Goal: Information Seeking & Learning: Learn about a topic

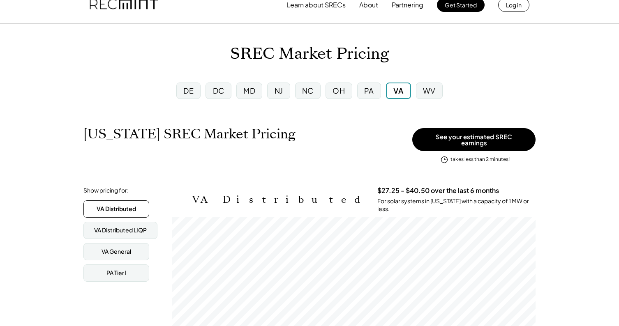
scroll to position [21, 0]
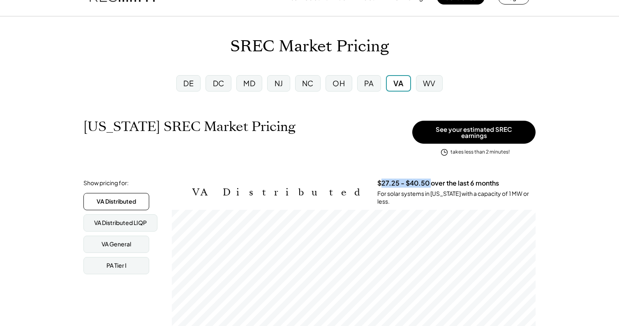
drag, startPoint x: 274, startPoint y: 179, endPoint x: 326, endPoint y: 182, distance: 51.5
click at [377, 182] on h3 "$27.25 - $40.50 over the last 6 months" at bounding box center [438, 183] width 122 height 9
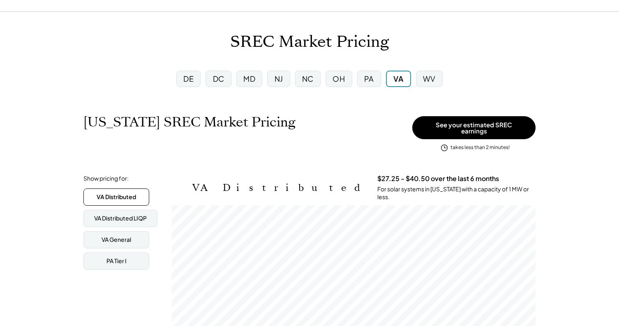
scroll to position [22, 0]
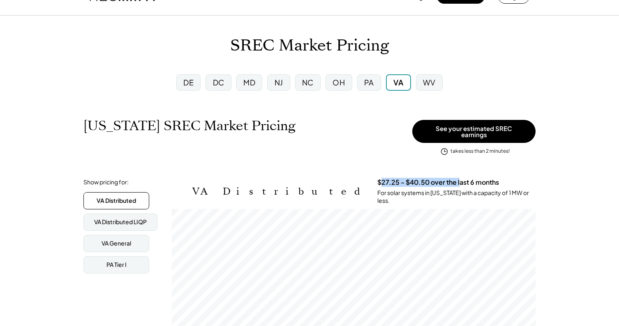
drag, startPoint x: 276, startPoint y: 177, endPoint x: 353, endPoint y: 177, distance: 77.3
click at [377, 178] on h3 "$27.25 - $40.50 over the last 6 months" at bounding box center [438, 182] width 122 height 9
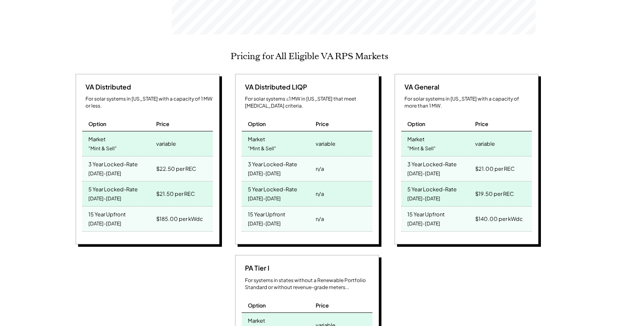
scroll to position [361, 0]
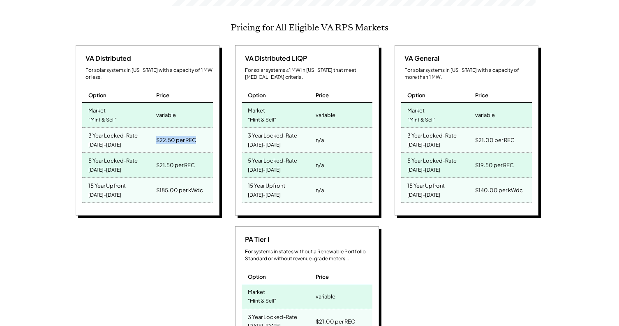
drag, startPoint x: 157, startPoint y: 126, endPoint x: 203, endPoint y: 125, distance: 46.5
click at [203, 128] on div "$22.50 per REC" at bounding box center [183, 140] width 59 height 25
drag, startPoint x: 195, startPoint y: 126, endPoint x: 159, endPoint y: 128, distance: 36.3
click at [159, 134] on div "$22.50 per REC" at bounding box center [176, 140] width 40 height 12
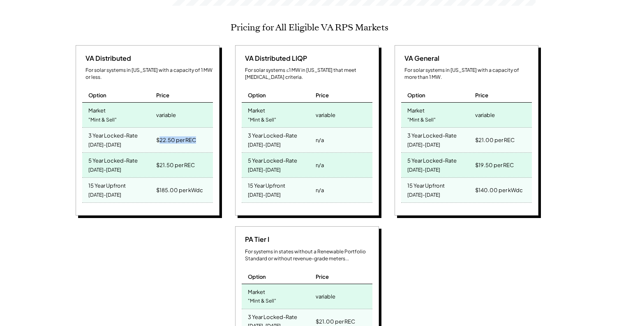
click at [159, 134] on div "$22.50 per REC" at bounding box center [176, 140] width 40 height 12
drag, startPoint x: 154, startPoint y: 104, endPoint x: 179, endPoint y: 103, distance: 25.1
click at [179, 103] on div "variable" at bounding box center [183, 115] width 59 height 25
drag, startPoint x: 171, startPoint y: 126, endPoint x: 191, endPoint y: 126, distance: 20.6
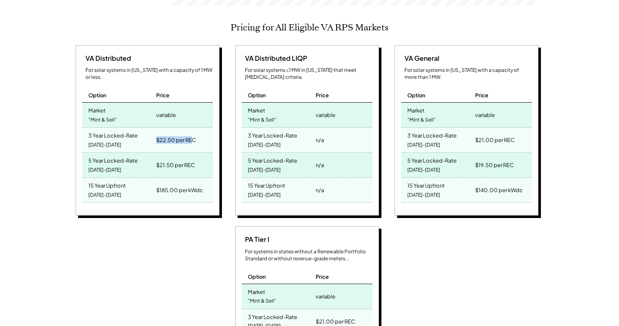
click at [191, 134] on div "$22.50 per REC" at bounding box center [176, 140] width 40 height 12
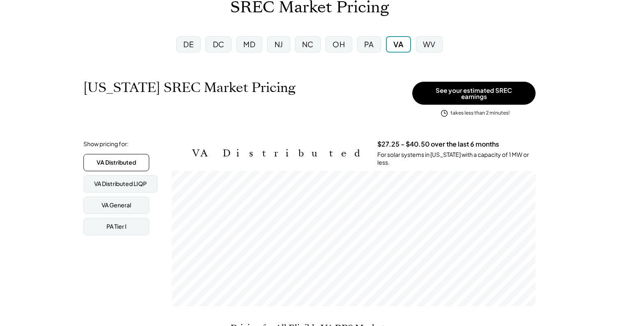
scroll to position [56, 0]
